Goal: Use online tool/utility

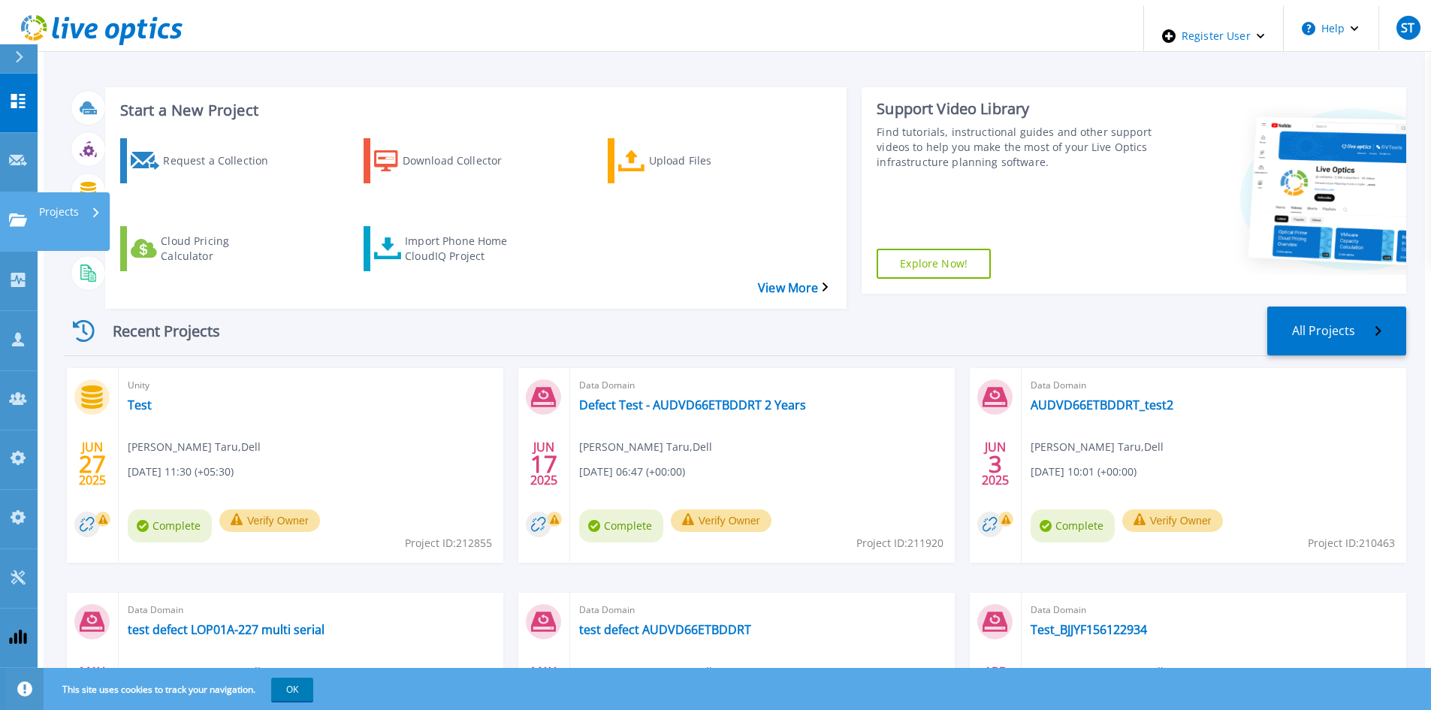
click at [5, 192] on link "Projects Projects" at bounding box center [19, 221] width 38 height 59
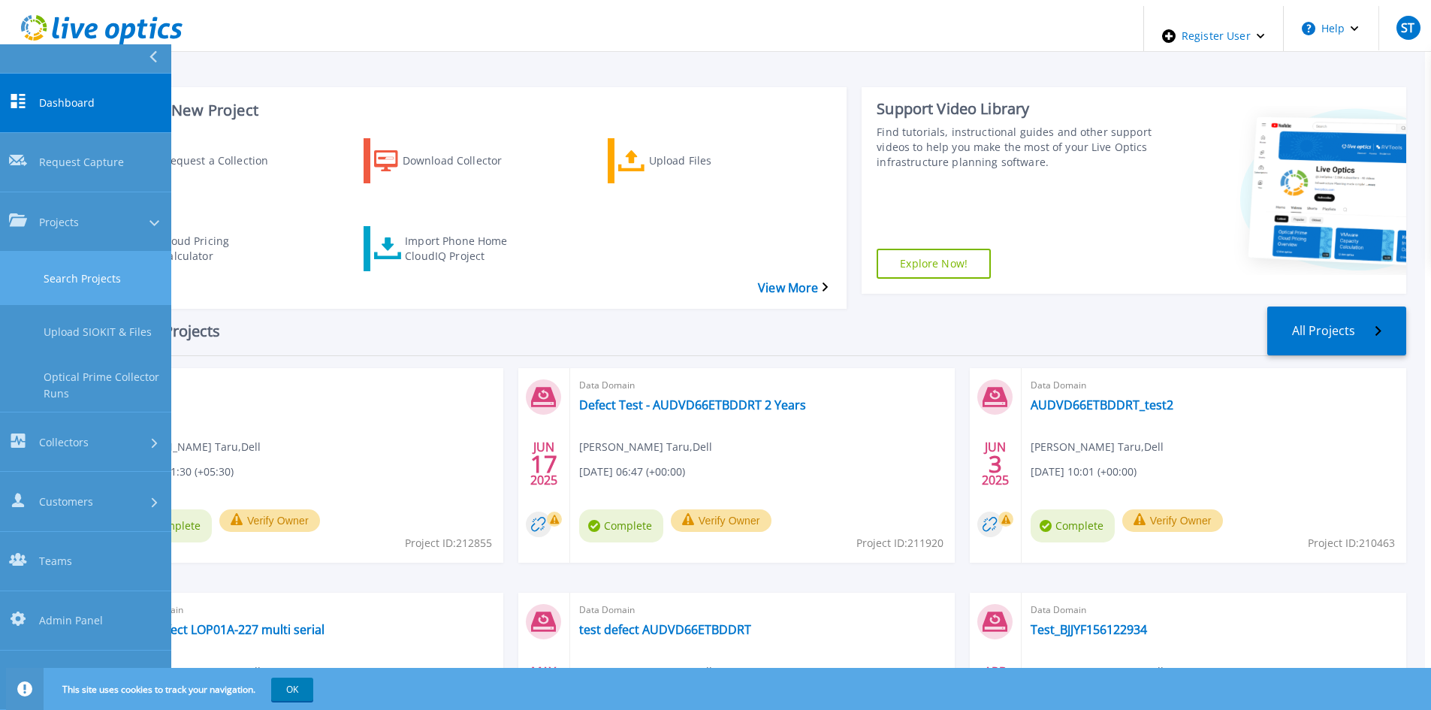
click at [36, 252] on link "Search Projects" at bounding box center [85, 278] width 171 height 53
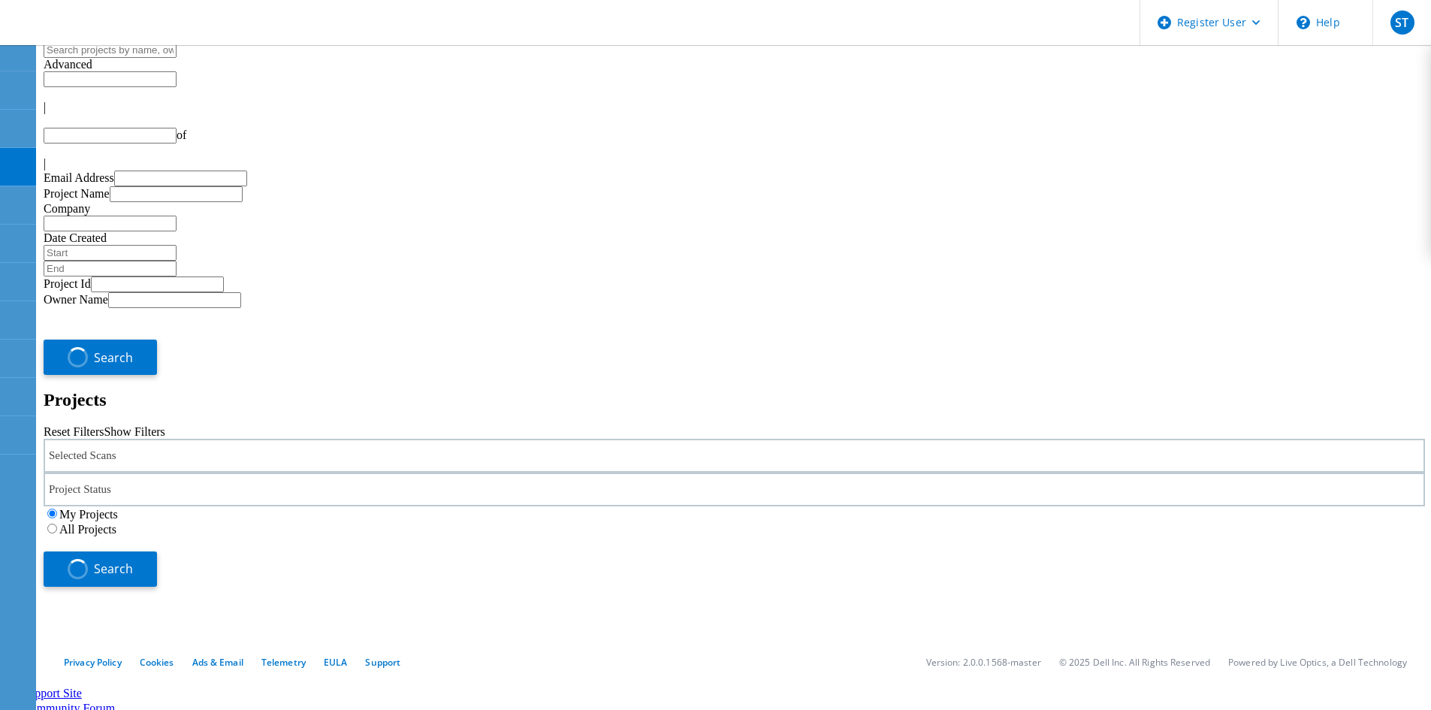
type input "1"
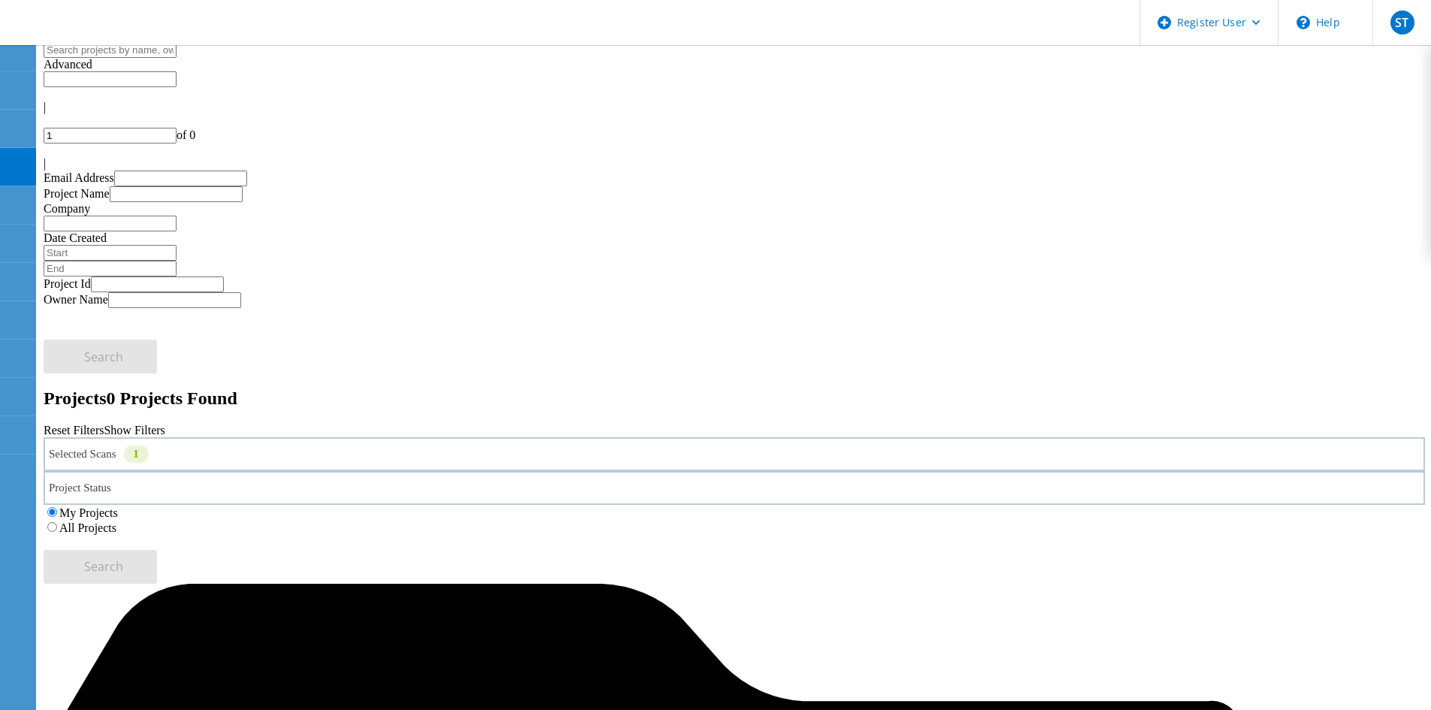
click at [253, 437] on div "Selected Scans 1" at bounding box center [735, 454] width 1382 height 34
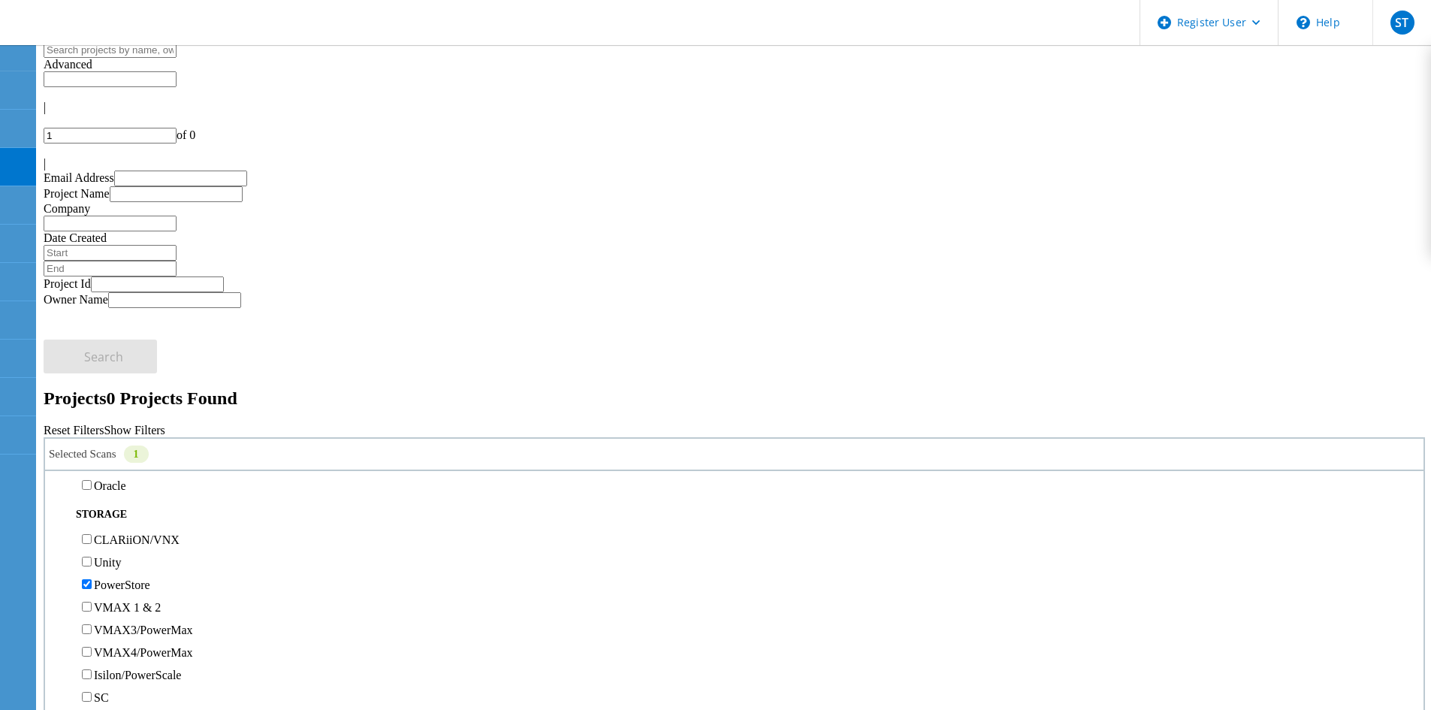
scroll to position [301, 0]
click at [119, 503] on label "PowerStore" at bounding box center [122, 509] width 56 height 13
click at [92, 504] on input "PowerStore" at bounding box center [87, 509] width 10 height 10
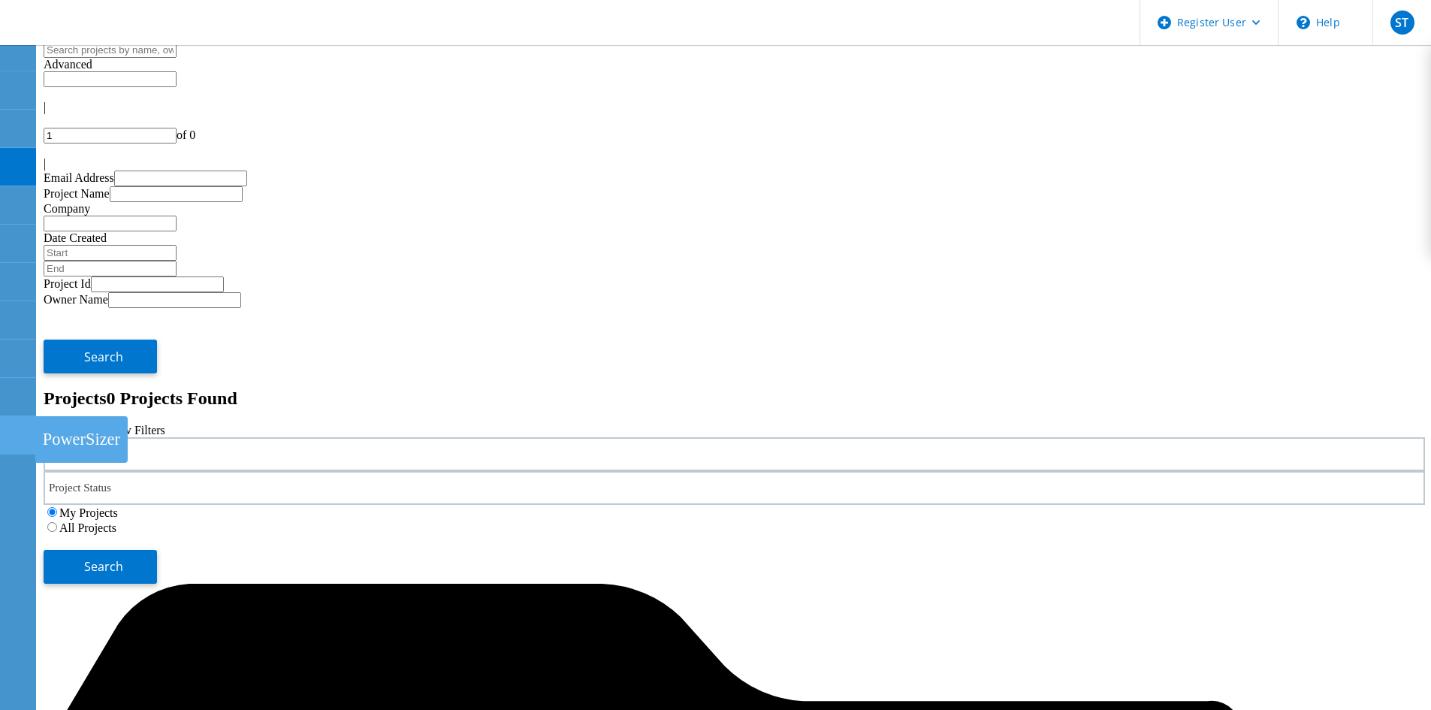
click at [8, 428] on use at bounding box center [8, 428] width 0 height 0
click at [20, 390] on icon at bounding box center [17, 397] width 18 height 14
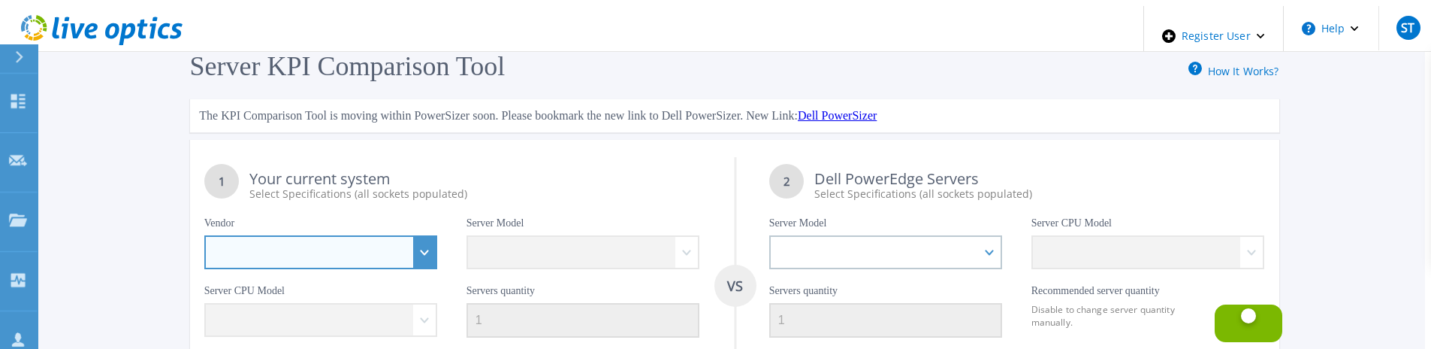
drag, startPoint x: 426, startPoint y: 251, endPoint x: 408, endPoint y: 248, distance: 18.3
click at [426, 250] on select "Dell HPE Lenovo Supermicro" at bounding box center [321, 252] width 234 height 34
select select "Dell"
click at [218, 235] on select "Dell HPE Lenovo Supermicro" at bounding box center [321, 252] width 234 height 34
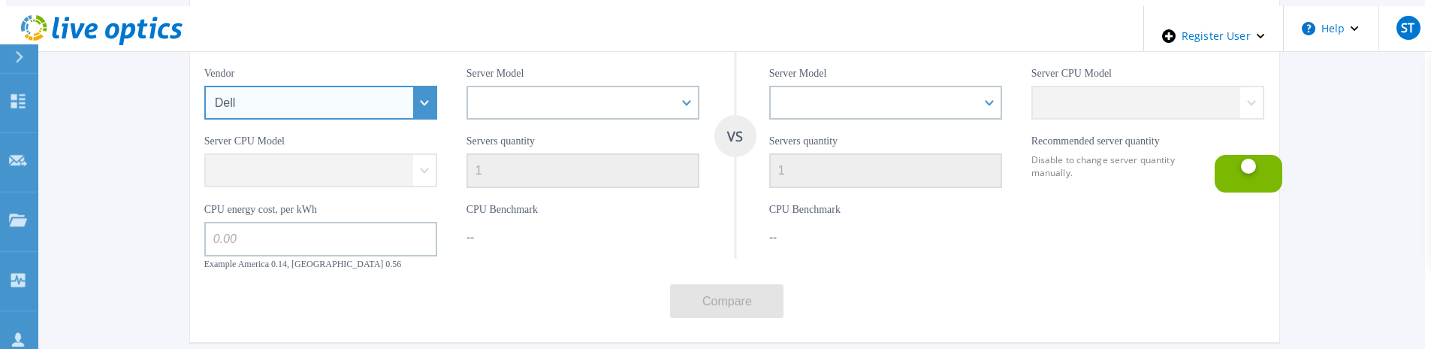
scroll to position [150, 0]
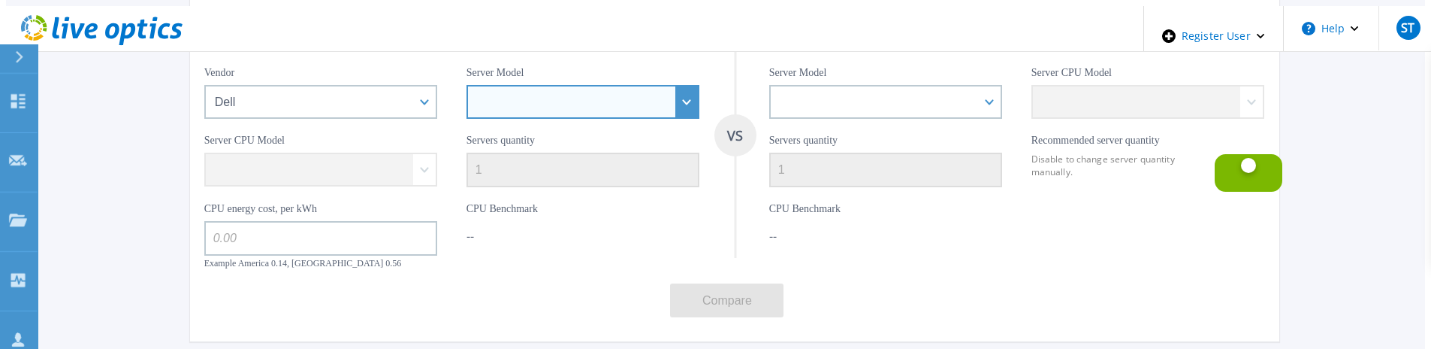
click at [687, 86] on select "PowerEdge C6520 PowerEdge C6525 PowerEdge R240 PowerEdge R340 PowerEdge R350 Po…" at bounding box center [584, 102] width 234 height 34
select select "PowerEdge C6525"
click at [473, 85] on select "PowerEdge C6520 PowerEdge C6525 PowerEdge R240 PowerEdge R340 PowerEdge R350 Po…" at bounding box center [584, 102] width 234 height 34
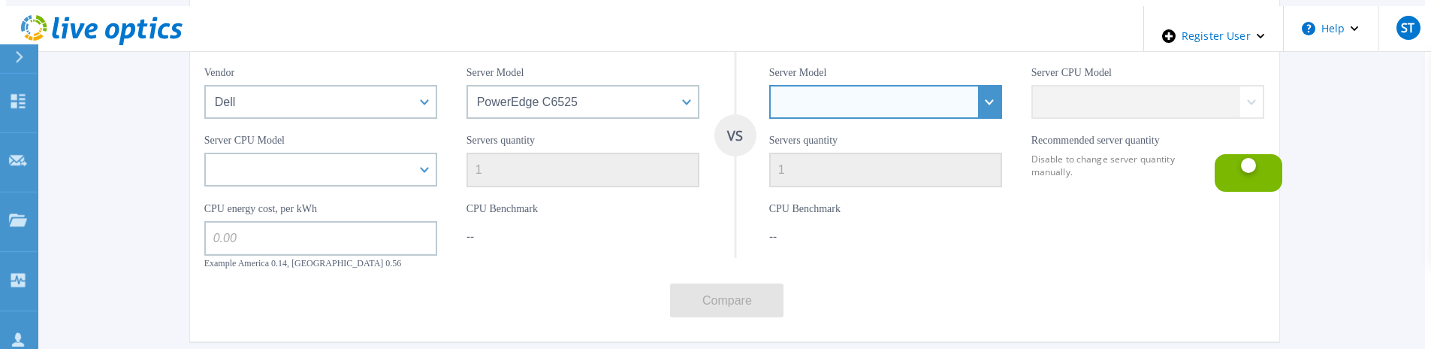
click at [972, 95] on select "PowerEdge C6520 PowerEdge C6525 PowerEdge R240 PowerEdge R340 PowerEdge R350 Po…" at bounding box center [886, 102] width 234 height 34
select select "PowerEdge R240"
click at [769, 85] on select "PowerEdge C6520 PowerEdge C6525 PowerEdge R240 PowerEdge R340 PowerEdge R350 Po…" at bounding box center [886, 102] width 234 height 34
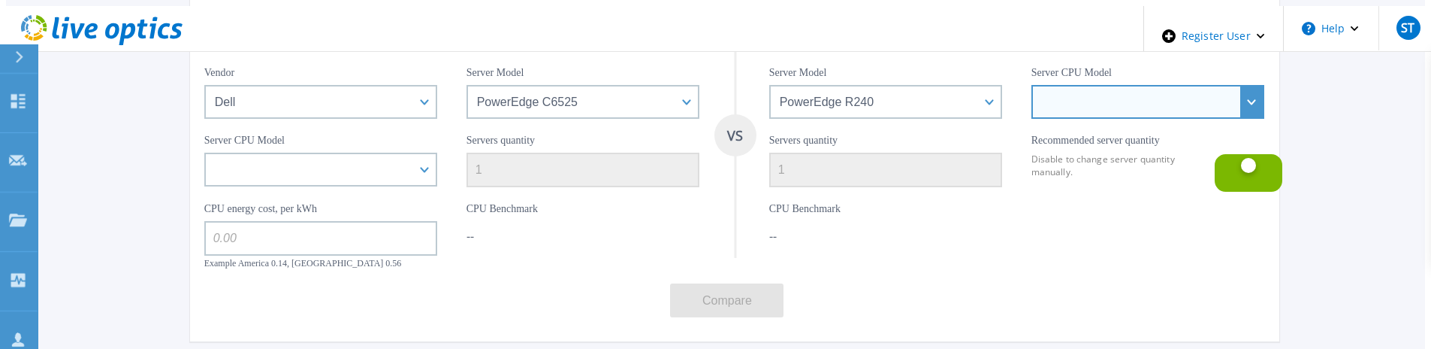
click at [1237, 100] on select "Intel Xeon E-2146G 3.5GHz Intel Xeon E-2176G 3.7GHz Intel Xeon E-2124 3.3GHz In…" at bounding box center [1149, 102] width 234 height 34
select select "8784"
click at [1032, 85] on select "Intel Xeon E-2146G 3.5GHz Intel Xeon E-2176G 3.7GHz Intel Xeon E-2124 3.3GHz In…" at bounding box center [1149, 102] width 234 height 34
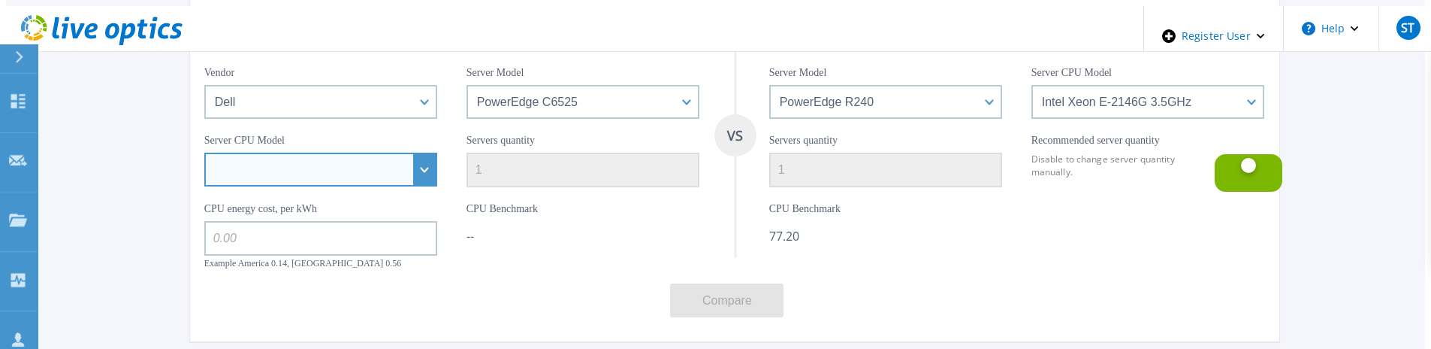
click at [403, 171] on select "AMD EPYC 7262 3.2GHz AMD EPYC 7302P 3GHz AMD EPYC 7402P 2.8GHz AMD EPYC 7452 2.…" at bounding box center [321, 170] width 234 height 34
select select "8751"
click at [218, 153] on select "AMD EPYC 7262 3.2GHz AMD EPYC 7302P 3GHz AMD EPYC 7402P 2.8GHz AMD EPYC 7452 2.…" at bounding box center [321, 170] width 234 height 34
type input "4"
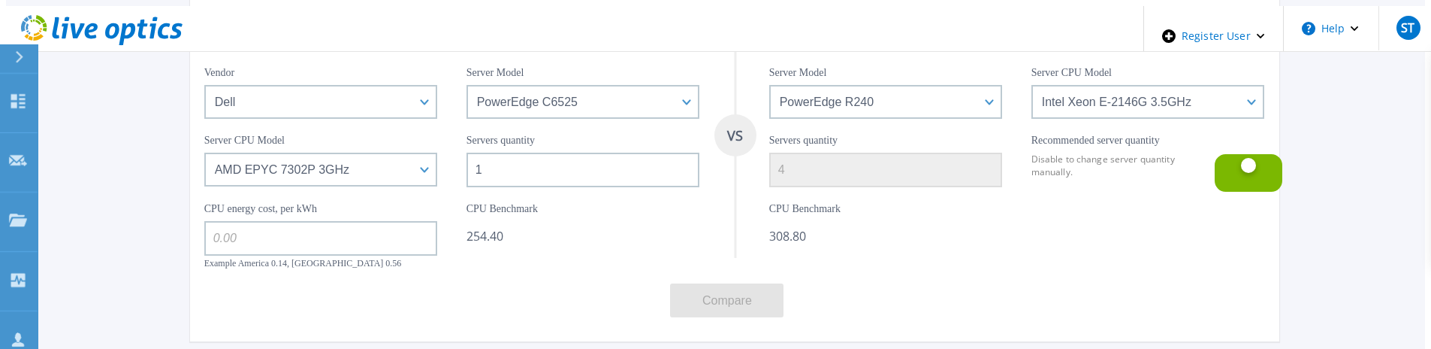
click at [298, 236] on input at bounding box center [321, 238] width 234 height 35
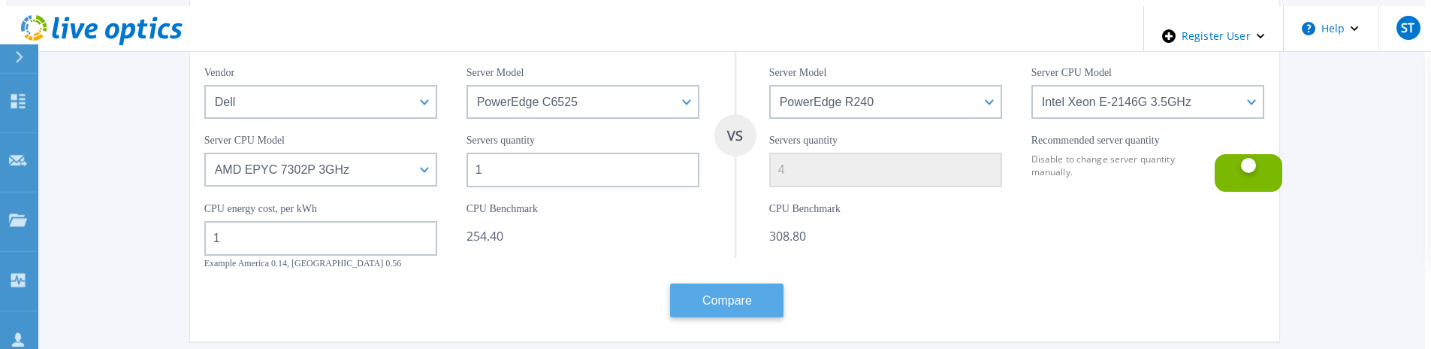
type input "1"
click at [775, 289] on button "Compare" at bounding box center [726, 300] width 113 height 34
